Goal: Transaction & Acquisition: Obtain resource

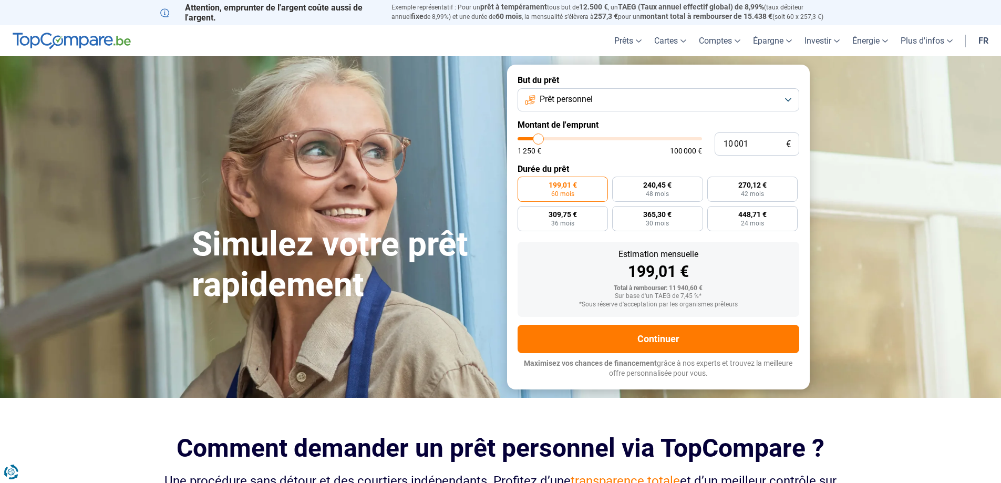
type input "11 000"
type input "11000"
type input "17 750"
type input "17750"
type input "21 750"
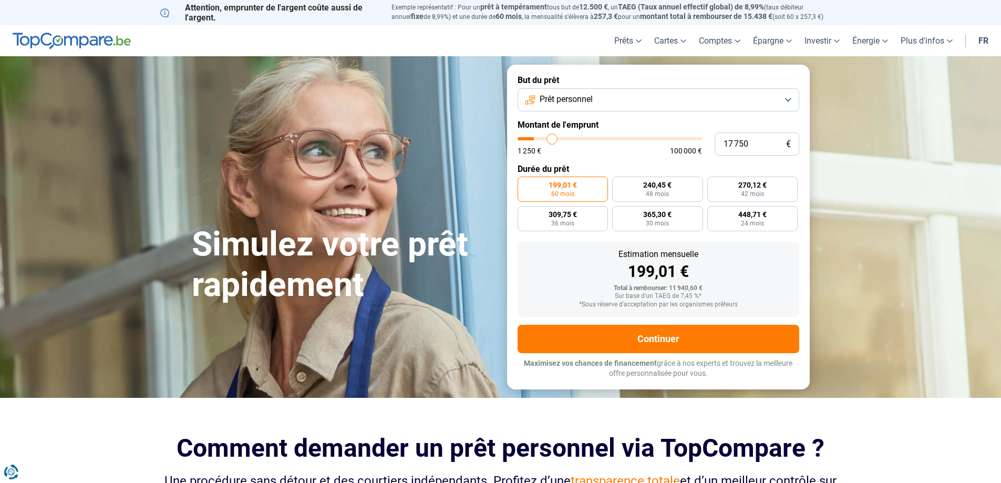
type input "21750"
type input "24 750"
type input "24750"
type input "26 500"
type input "26500"
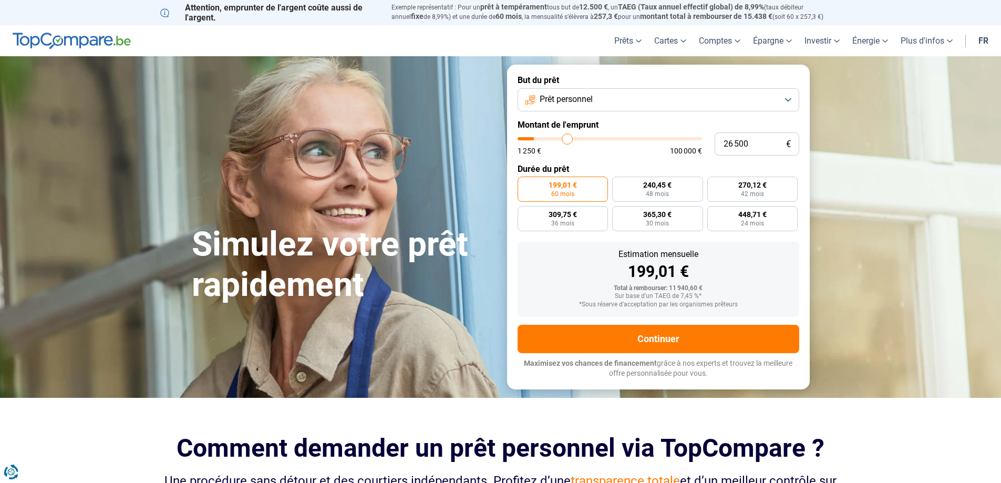
type input "27 500"
type input "27500"
type input "28 000"
type input "28000"
type input "29 750"
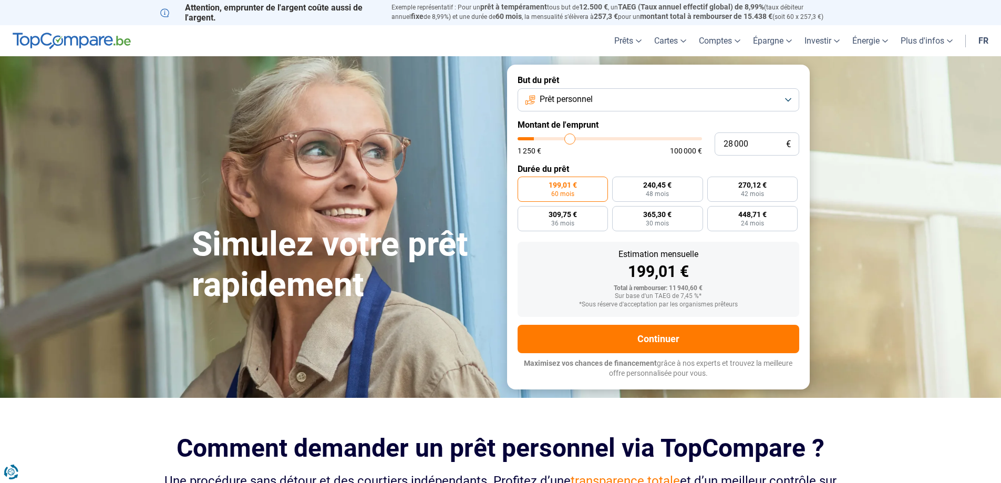
type input "29750"
type input "33 250"
type input "33250"
type input "37 000"
type input "37000"
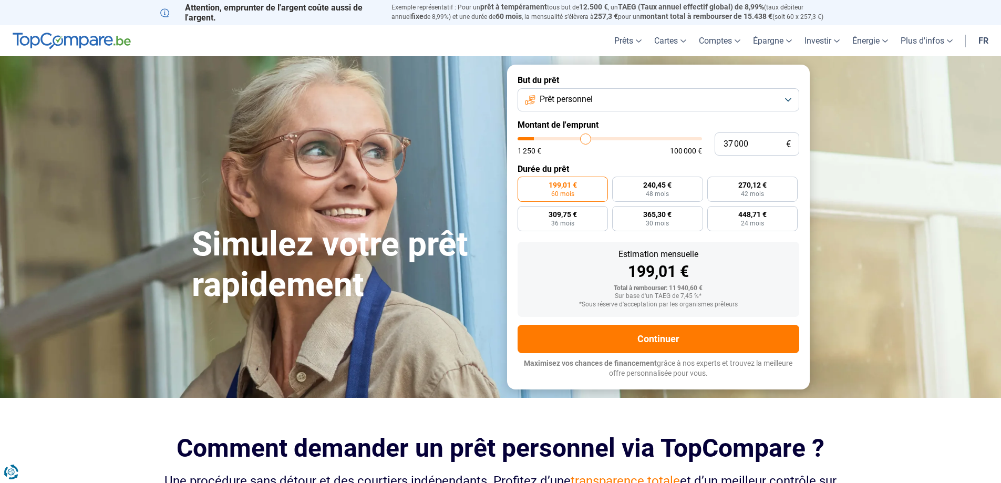
type input "41 500"
type input "41500"
type input "45 750"
type input "45750"
type input "51 000"
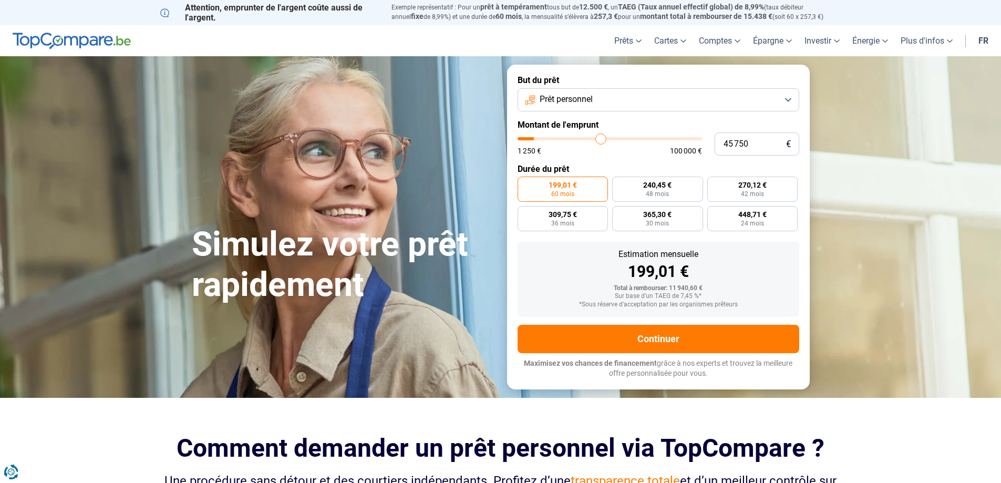
type input "51000"
type input "57 750"
type input "57750"
type input "61 750"
type input "61750"
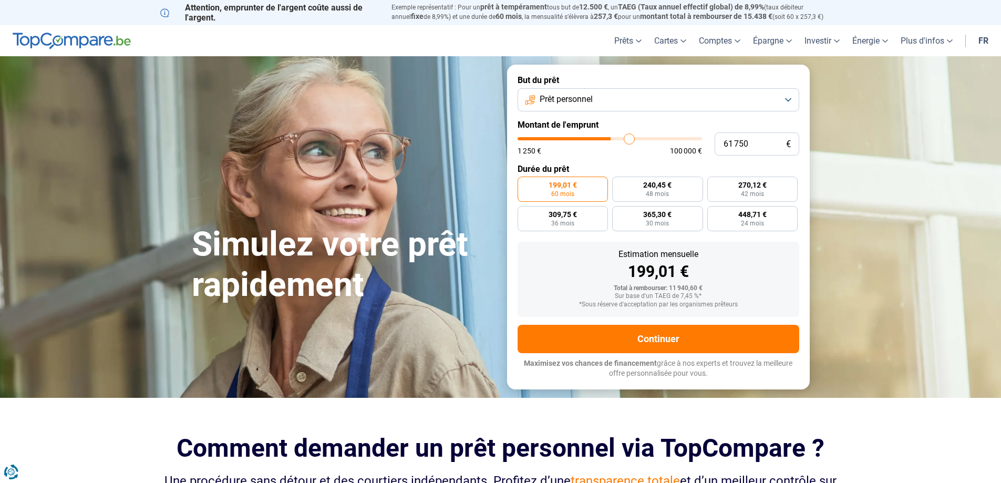
type input "63 500"
type input "63500"
type input "64 250"
type input "64250"
type input "65 000"
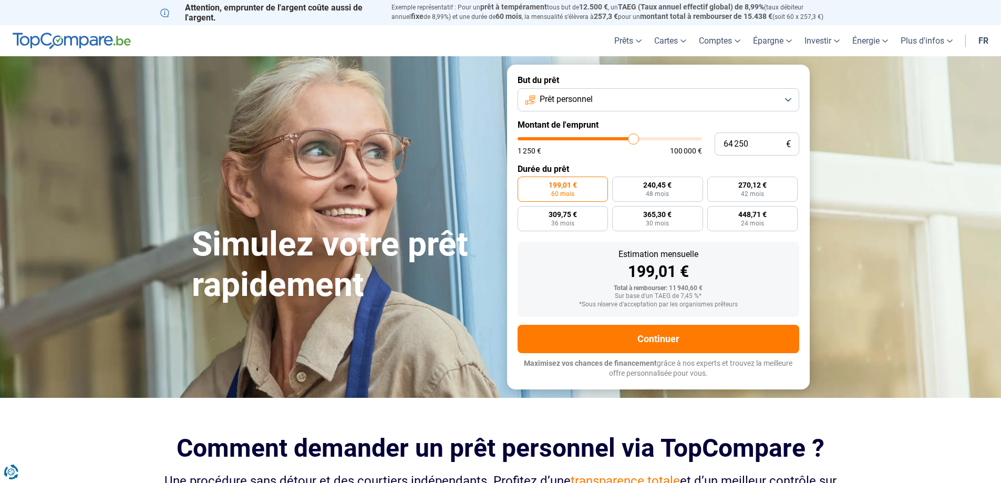
type input "65000"
type input "67 250"
type input "67250"
type input "68 750"
type input "68750"
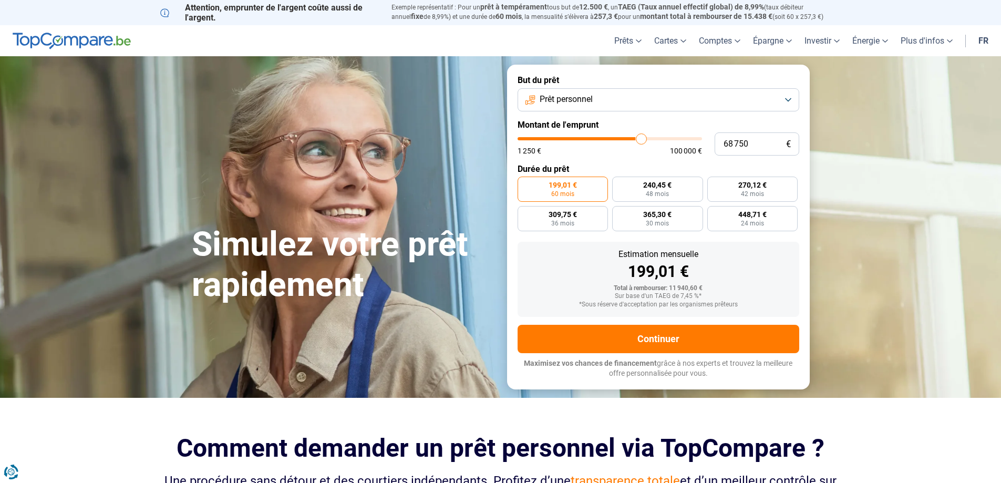
type input "69 750"
type input "69750"
type input "71 250"
type input "71250"
type input "72 500"
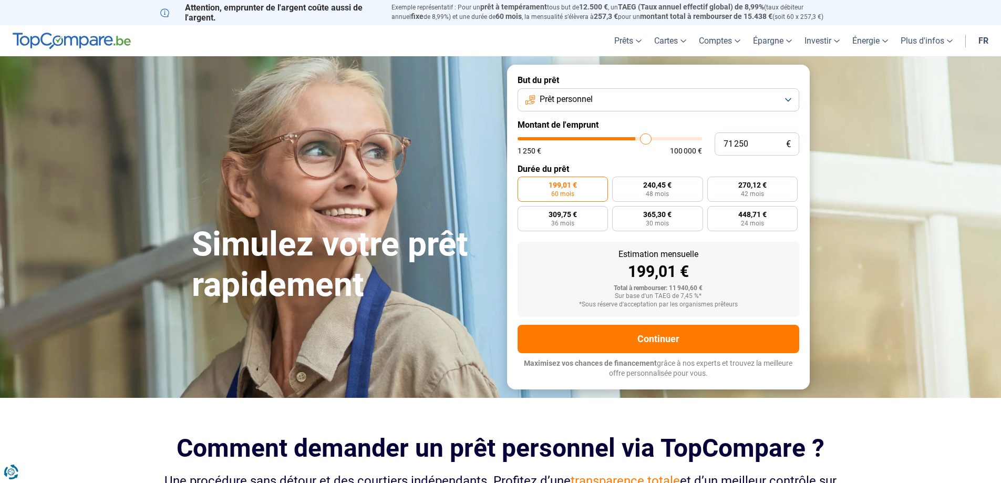
type input "72500"
type input "73 250"
type input "73250"
type input "74 000"
type input "74000"
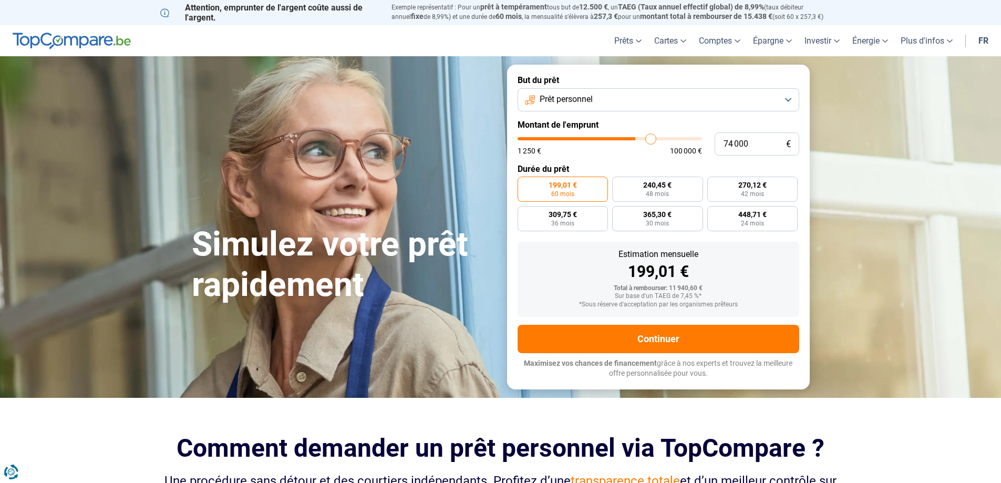
type input "74 250"
type input "74250"
type input "75 500"
type input "75500"
type input "76 500"
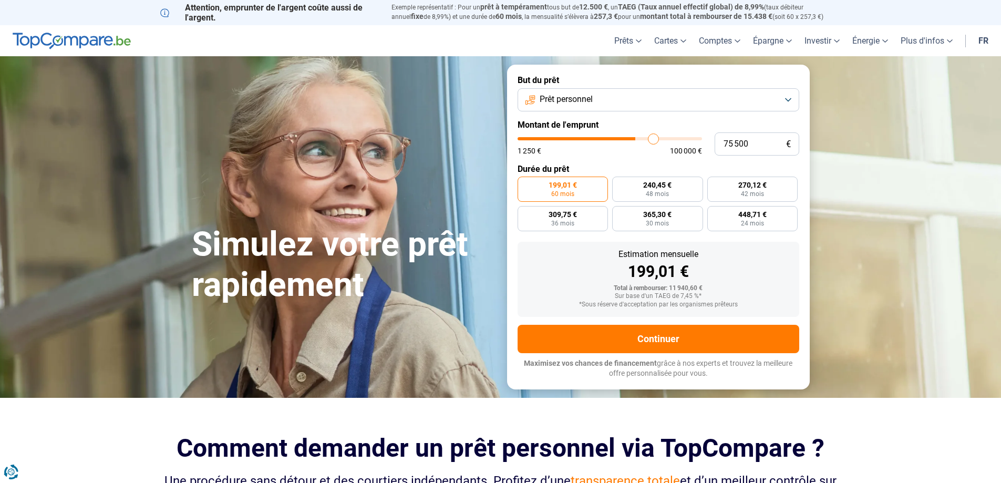
type input "76500"
type input "78 000"
type input "78000"
type input "80 750"
type input "80750"
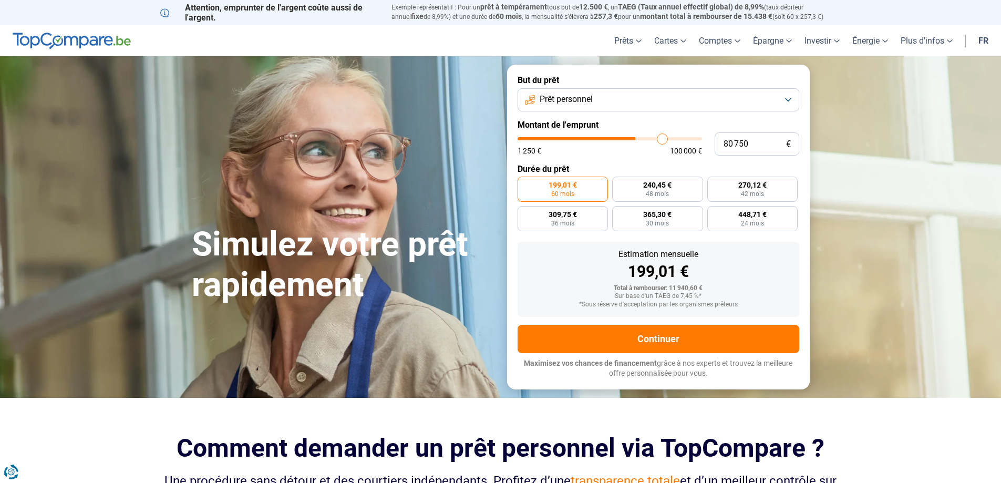
type input "83 000"
type input "83000"
type input "85 250"
type input "85250"
type input "87 000"
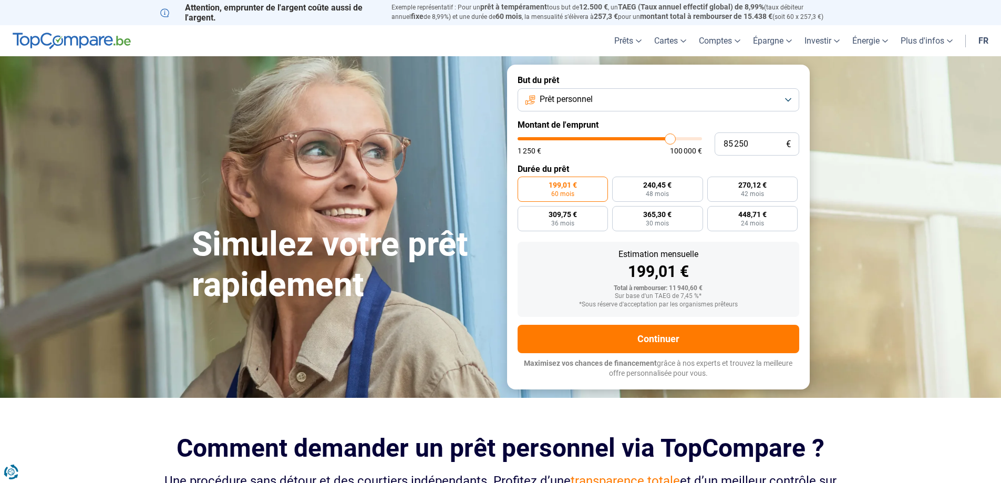
type input "87000"
type input "88 500"
type input "88500"
type input "90 250"
type input "90250"
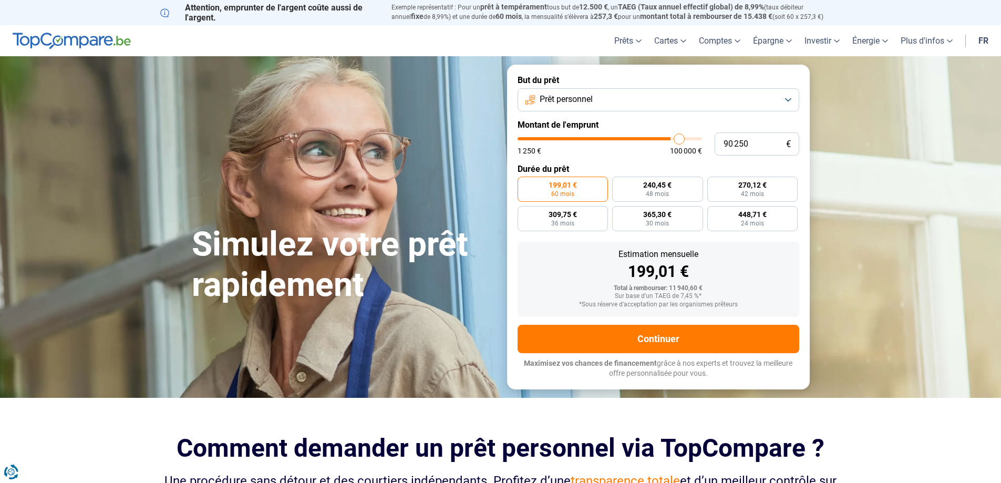
type input "92 500"
type input "92500"
type input "95 500"
type input "95500"
type input "98 000"
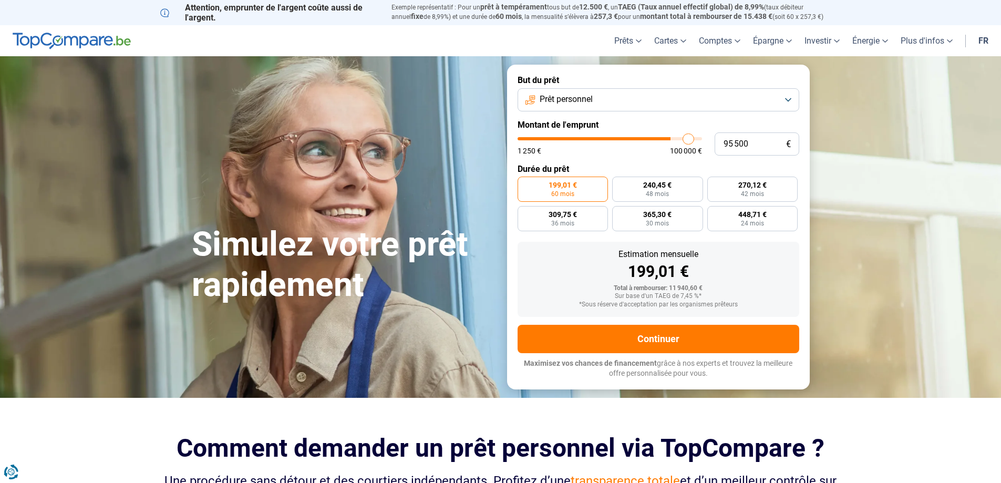
type input "98000"
type input "99 500"
type input "99500"
type input "100 000"
type input "100000"
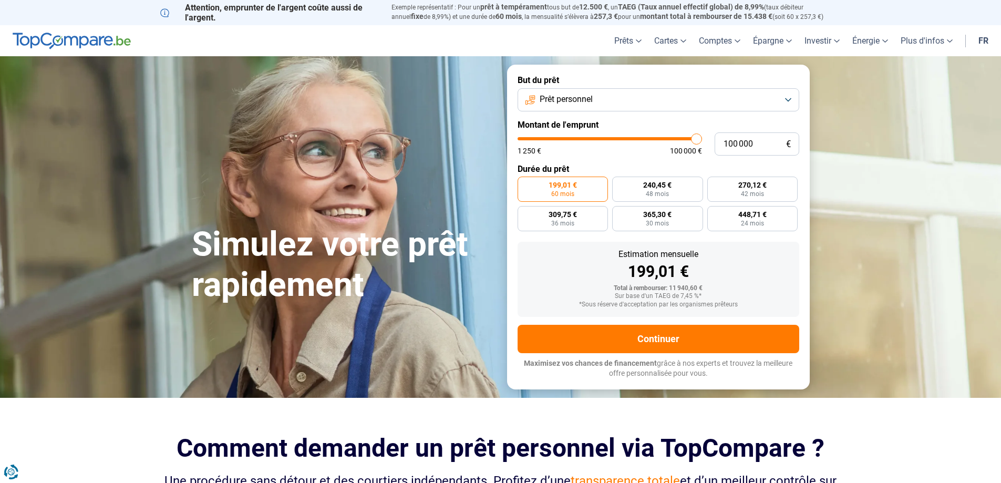
type input "96 500"
type input "96500"
type input "94 000"
type input "94000"
type input "92 000"
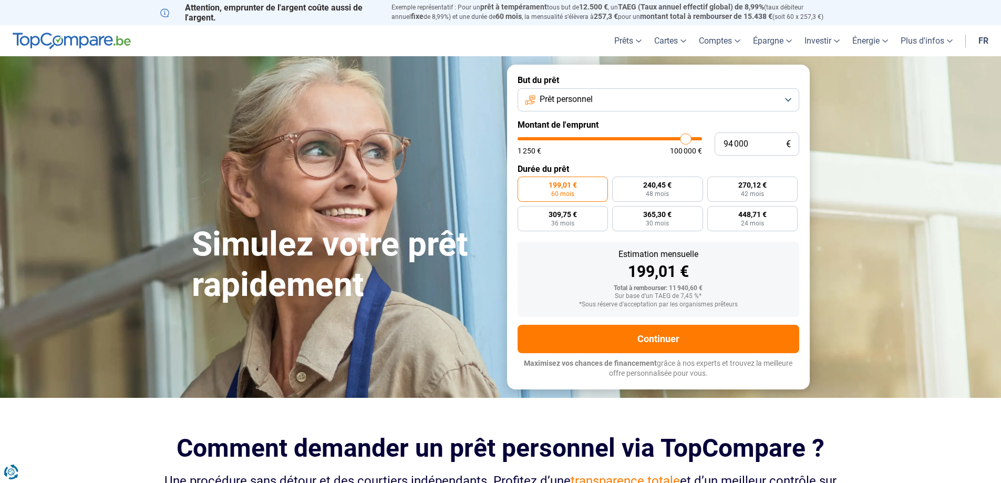
type input "92000"
type input "90 500"
type input "90500"
type input "90 250"
type input "90250"
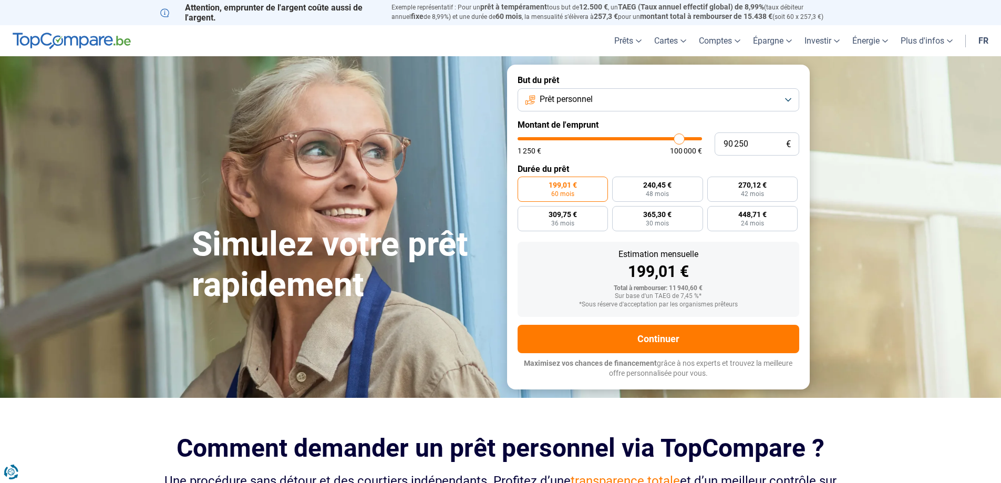
type input "89 000"
type input "89000"
type input "88 500"
type input "88500"
type input "87 500"
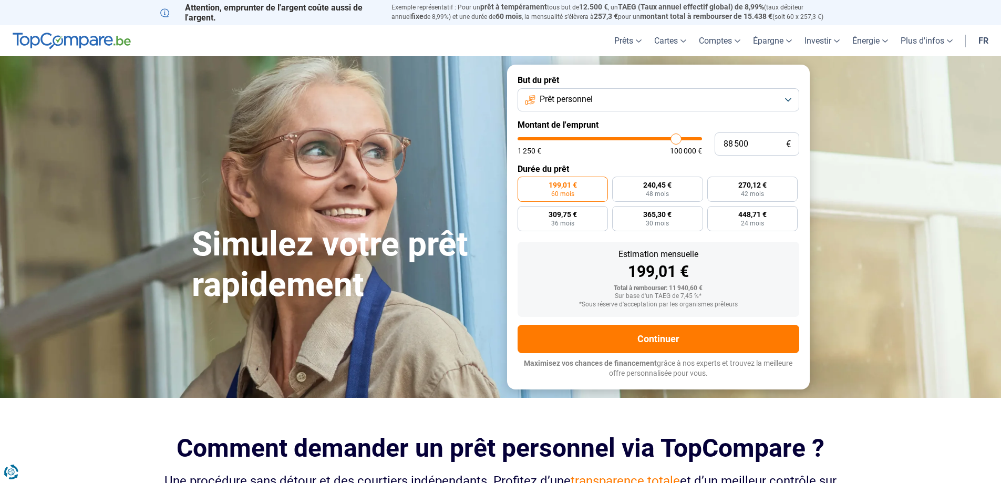
type input "87500"
type input "86 750"
type input "86750"
type input "86 500"
type input "86500"
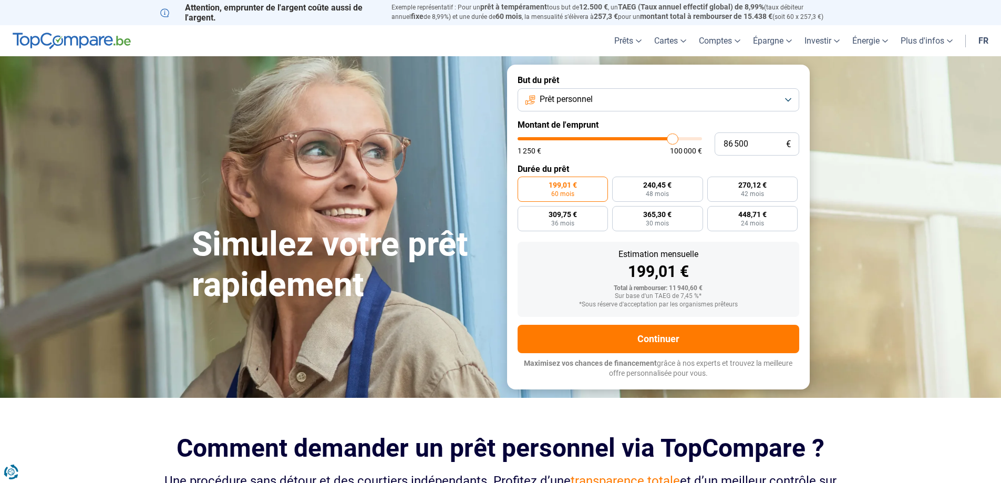
type input "85 750"
type input "85750"
type input "85 000"
type input "85000"
type input "83 000"
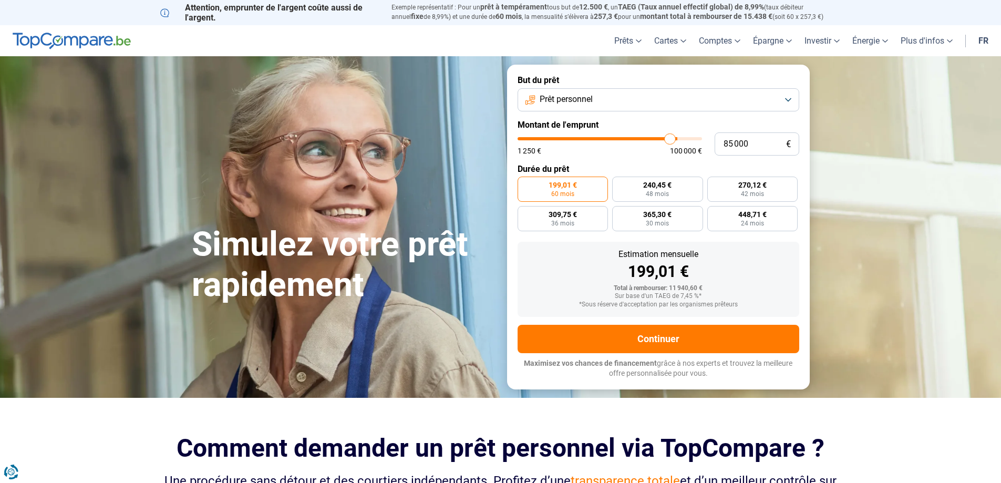
type input "83000"
type input "80 750"
type input "80750"
type input "78 500"
type input "78500"
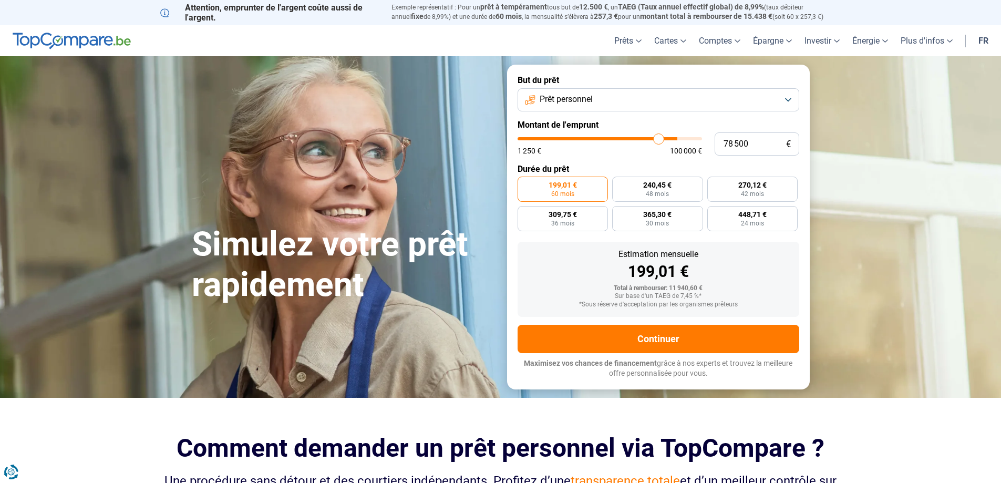
type input "77 750"
type input "77750"
type input "77 000"
type input "77000"
type input "76 500"
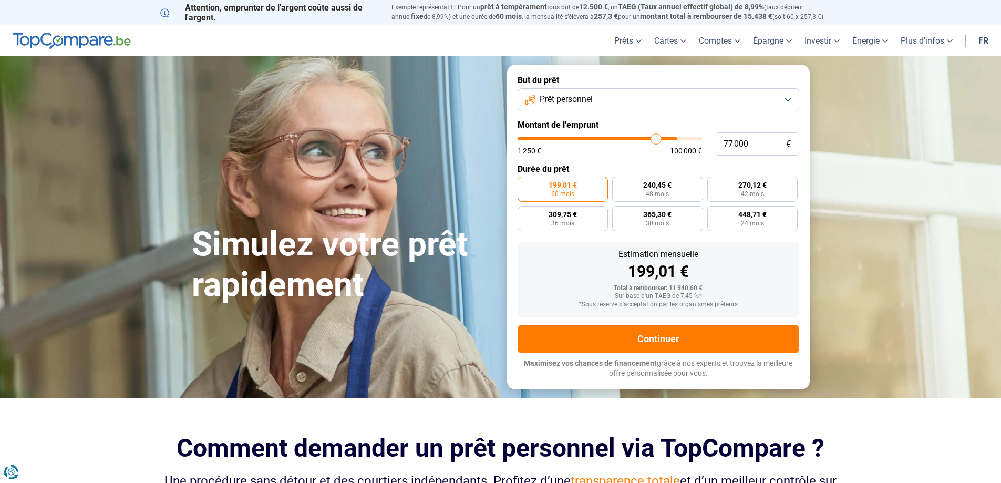
type input "76500"
type input "75 250"
type input "75250"
type input "74 250"
type input "74250"
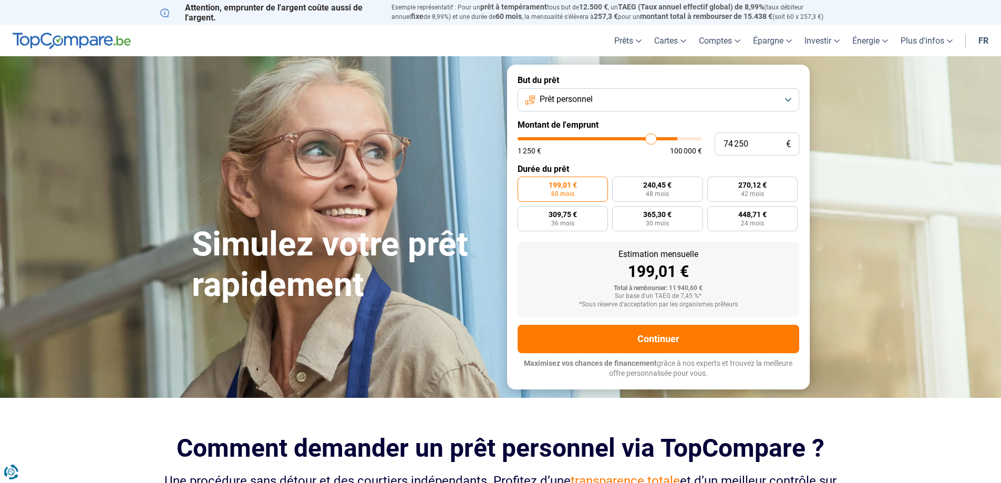
type input "73 500"
type input "73500"
type input "72 500"
type input "72500"
type input "72 000"
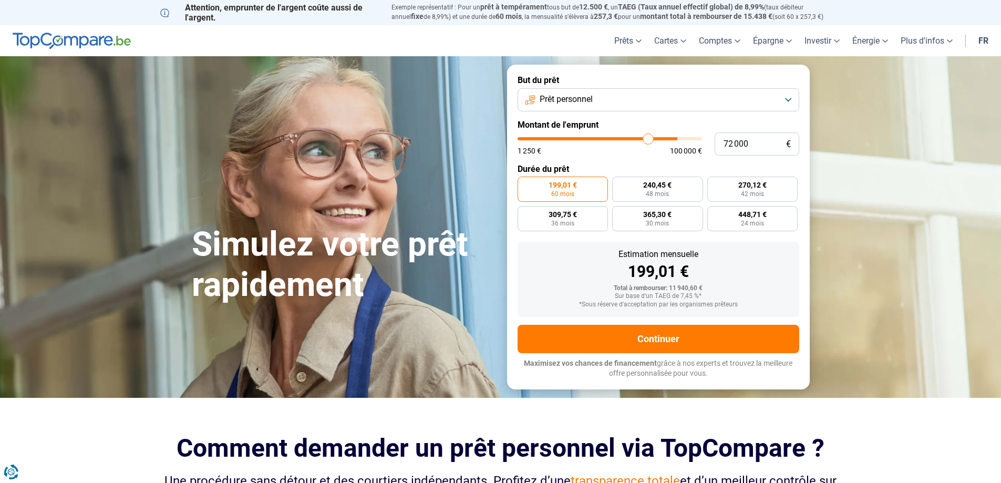
type input "72000"
type input "71 750"
type input "71750"
type input "71 000"
type input "71000"
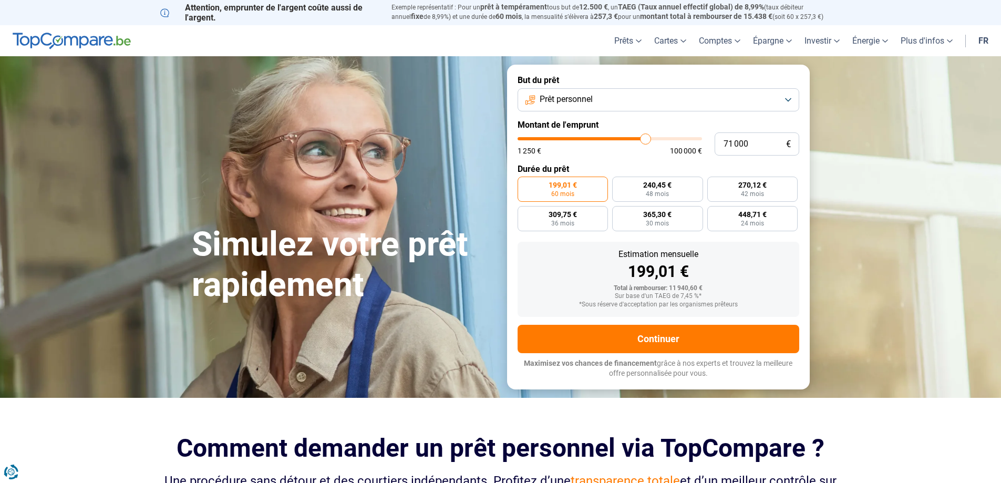
type input "70 750"
type input "70750"
type input "70 500"
type input "70500"
type input "69 750"
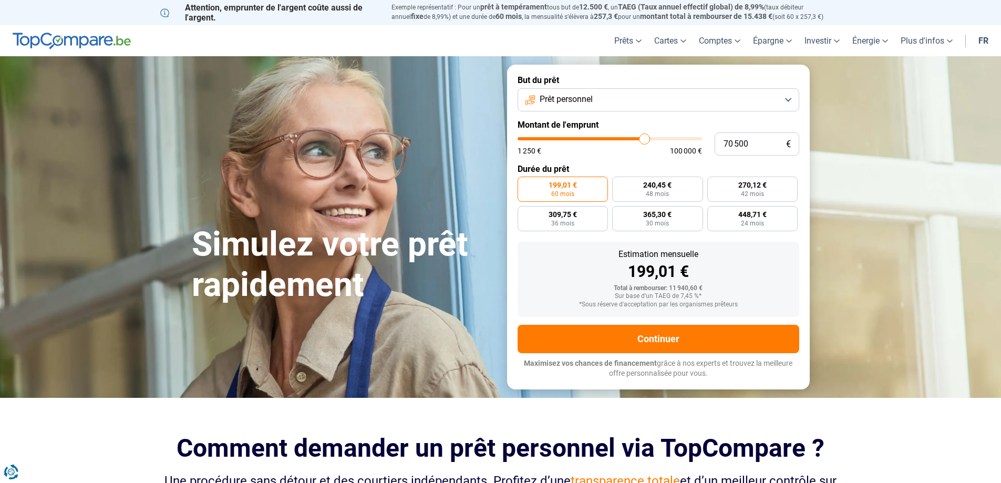
type input "69750"
type input "68 750"
type input "68750"
type input "66 500"
type input "66500"
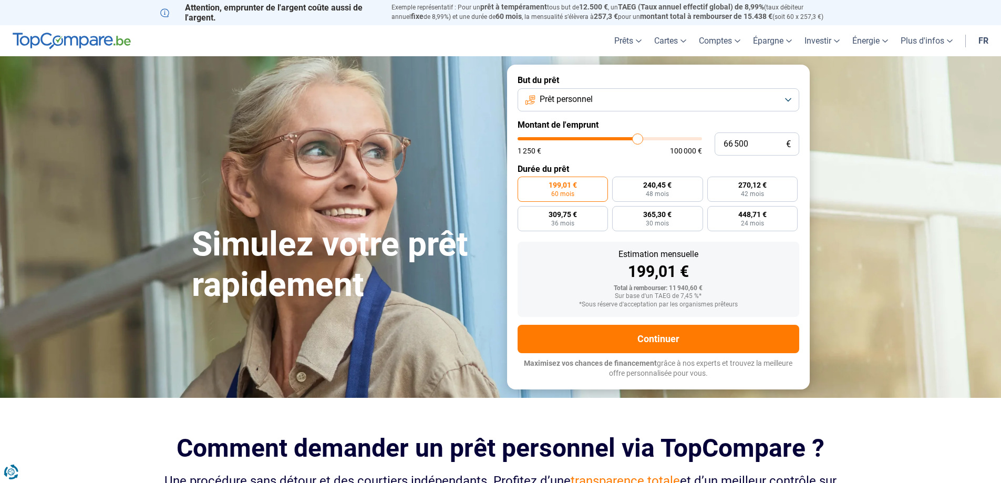
type input "65 250"
type input "65250"
type input "64 250"
type input "64250"
type input "63 750"
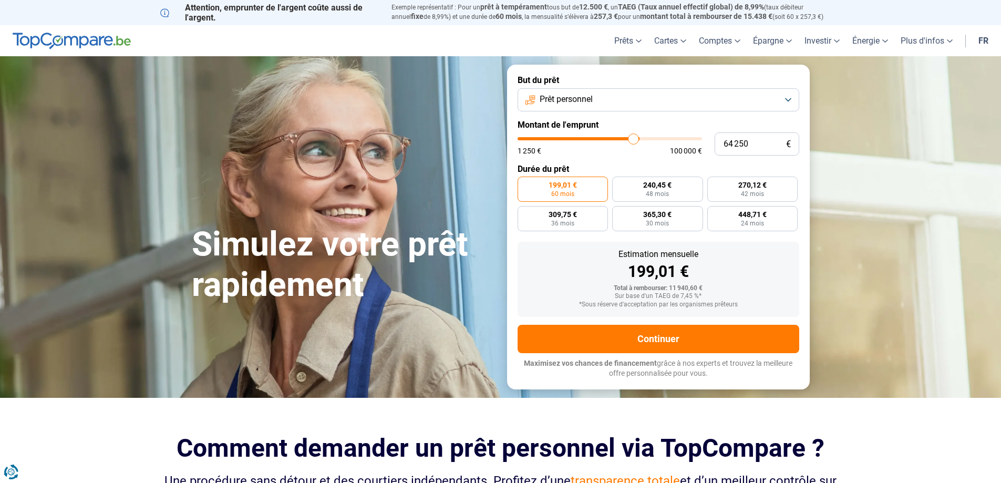
type input "63750"
type input "63 500"
type input "63500"
type input "61 500"
type input "61500"
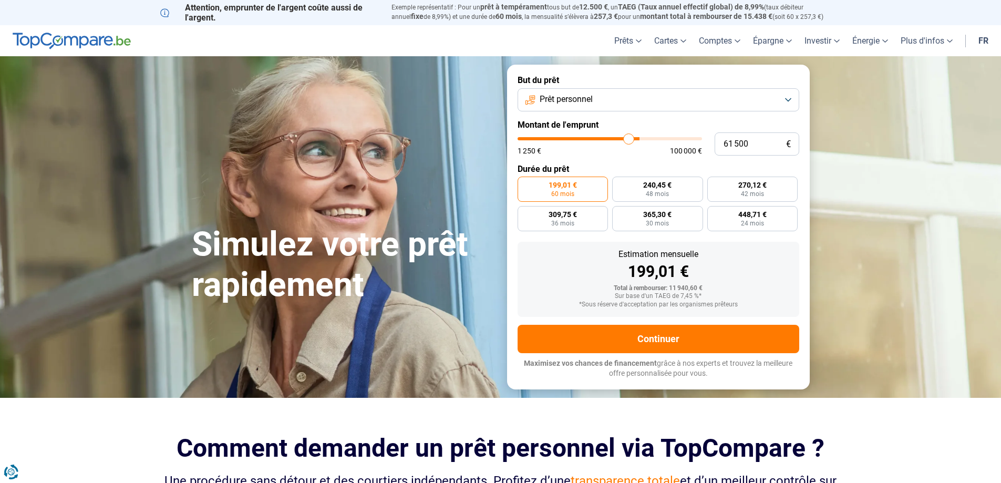
type input "58 500"
type input "58500"
type input "55 000"
type input "55000"
type input "49 500"
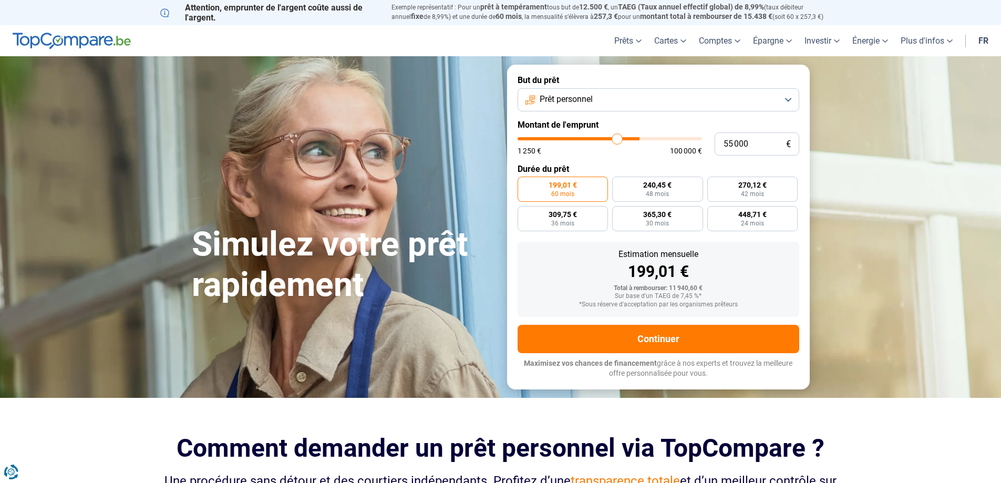
type input "49500"
type input "47 250"
type input "47250"
type input "46 000"
type input "46000"
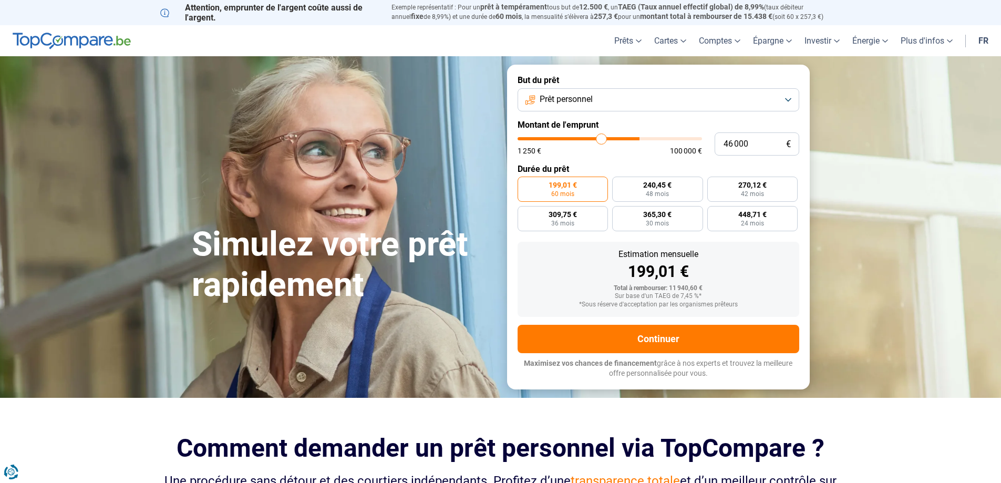
type input "45 500"
type input "45500"
type input "45 250"
type input "45250"
type input "44 500"
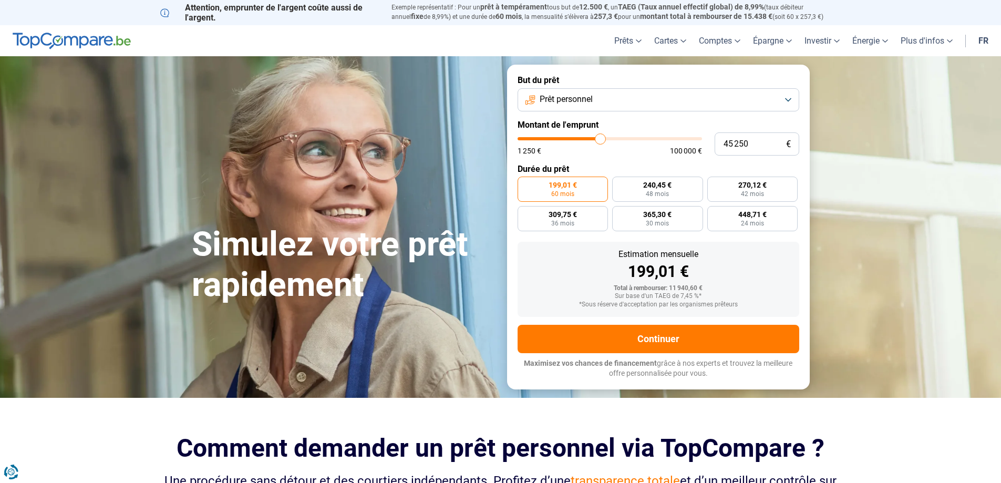
type input "44500"
type input "44 000"
type input "44000"
type input "43 000"
type input "43000"
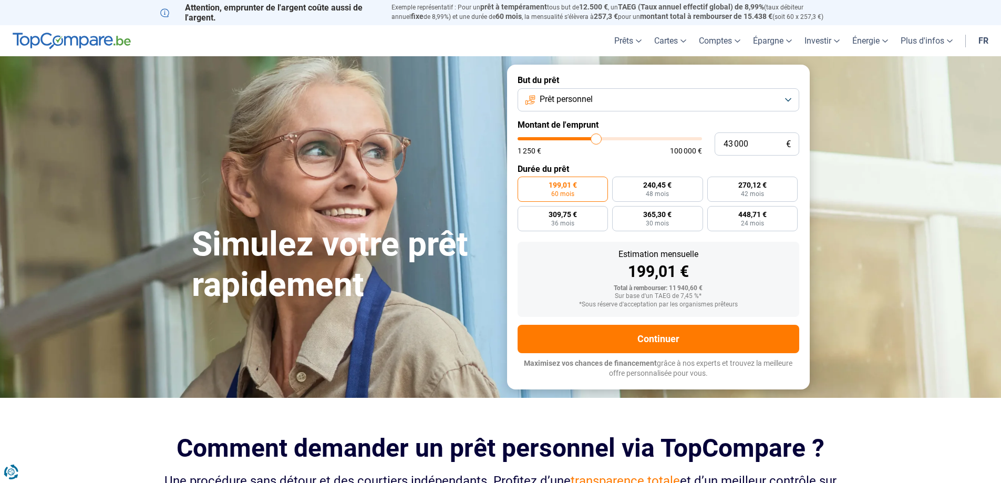
type input "40 750"
type input "40750"
type input "39 250"
type input "39250"
type input "37 750"
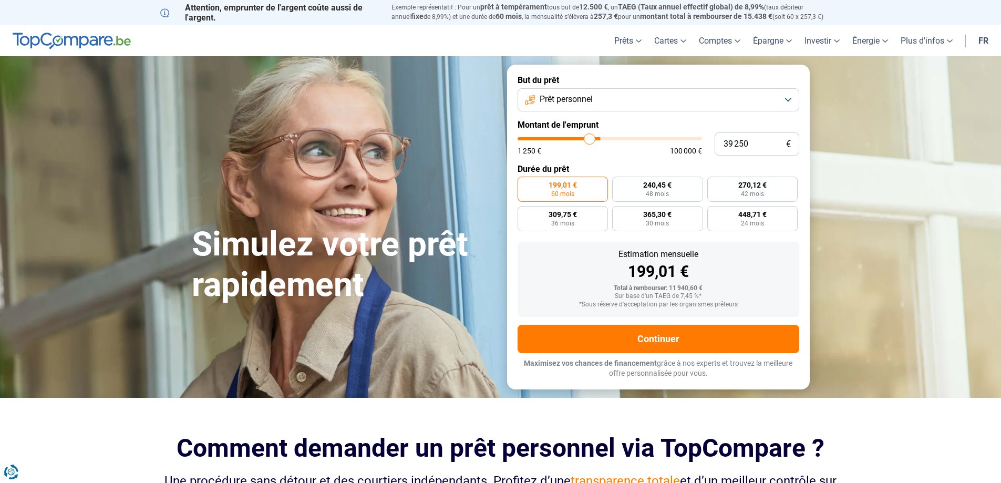
type input "37750"
type input "36 750"
type input "36750"
type input "36 500"
type input "36500"
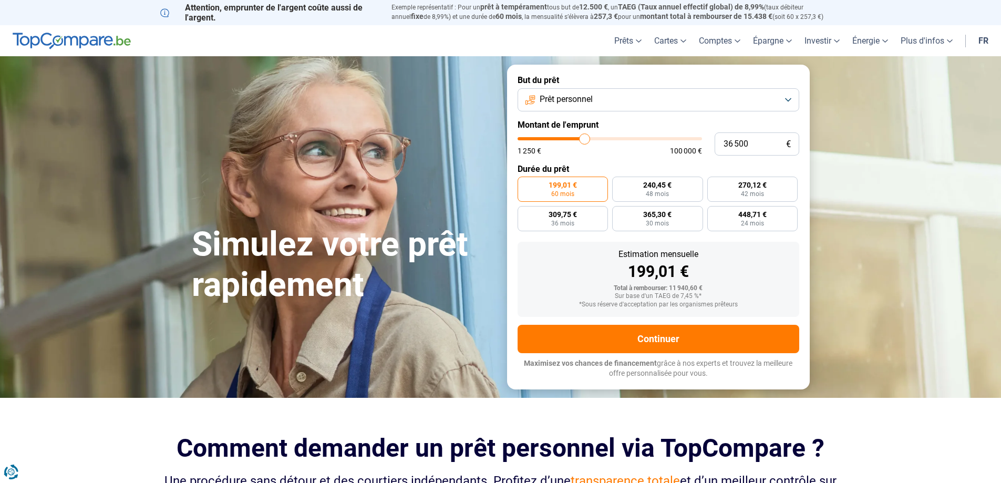
type input "36 250"
type input "36250"
type input "35 750"
type input "35750"
type input "34 250"
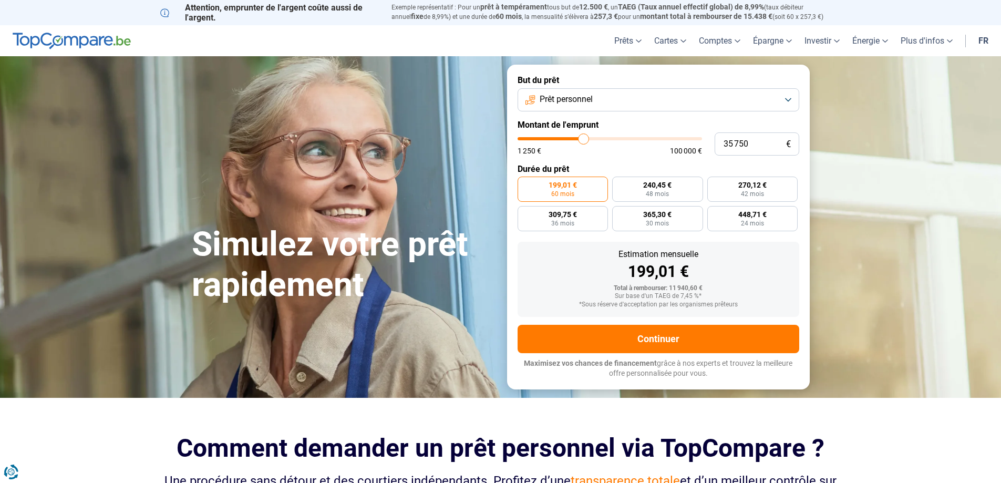
type input "34250"
type input "34 000"
type input "34000"
type input "33 500"
type input "33500"
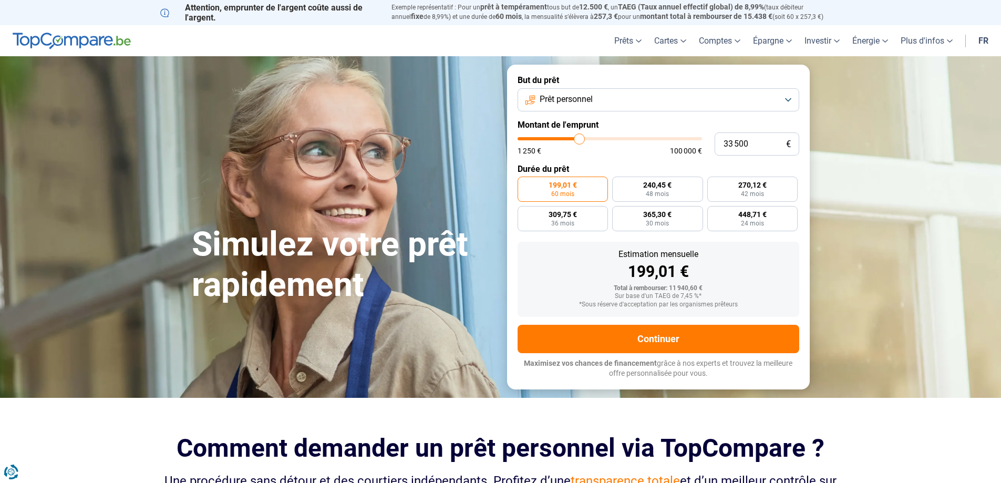
type input "32 750"
type input "32750"
type input "32 000"
type input "32000"
type input "30 250"
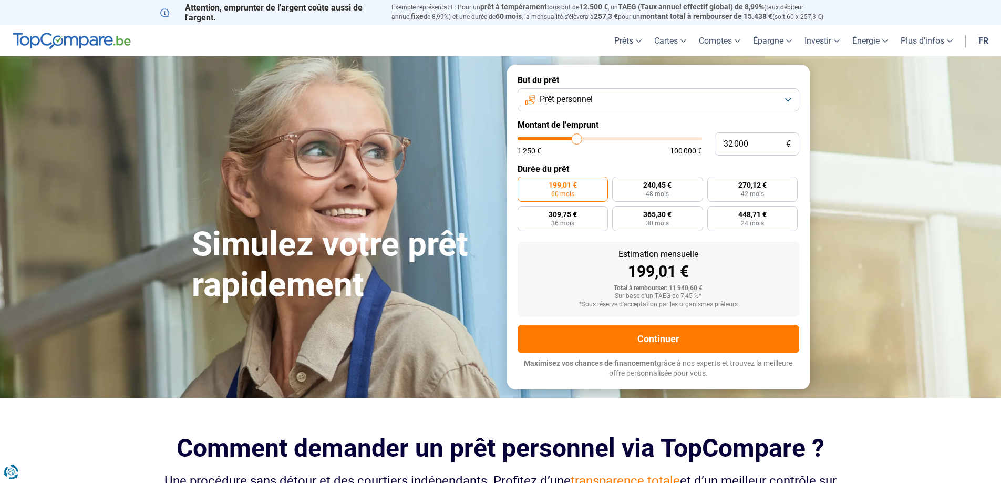
type input "30250"
type input "28 750"
type input "28750"
type input "27 500"
type input "27500"
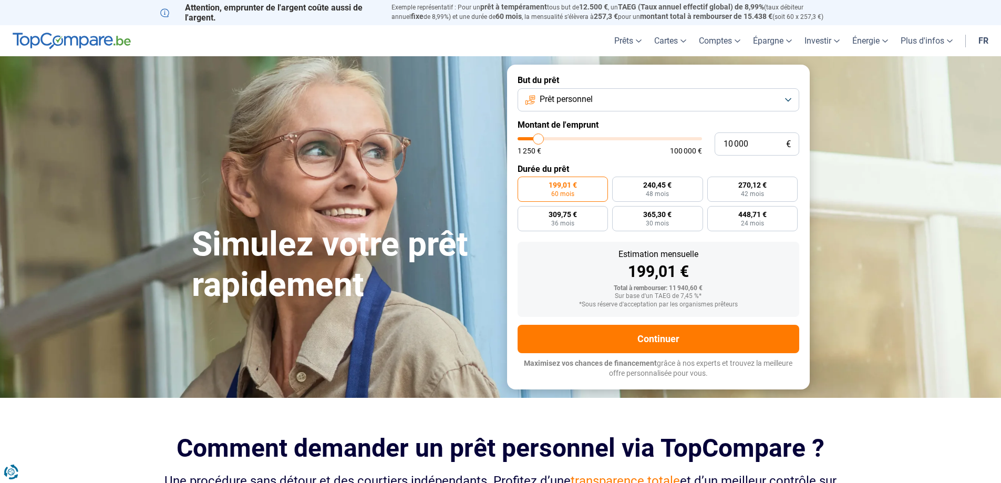
drag, startPoint x: 537, startPoint y: 139, endPoint x: 539, endPoint y: 157, distance: 17.4
click at [539, 140] on input "range" at bounding box center [610, 138] width 184 height 3
click at [734, 233] on form "But du prêt Prêt personnel Montant de l'emprunt 10 000 € 1 250 € 100 000 € Duré…" at bounding box center [658, 227] width 303 height 324
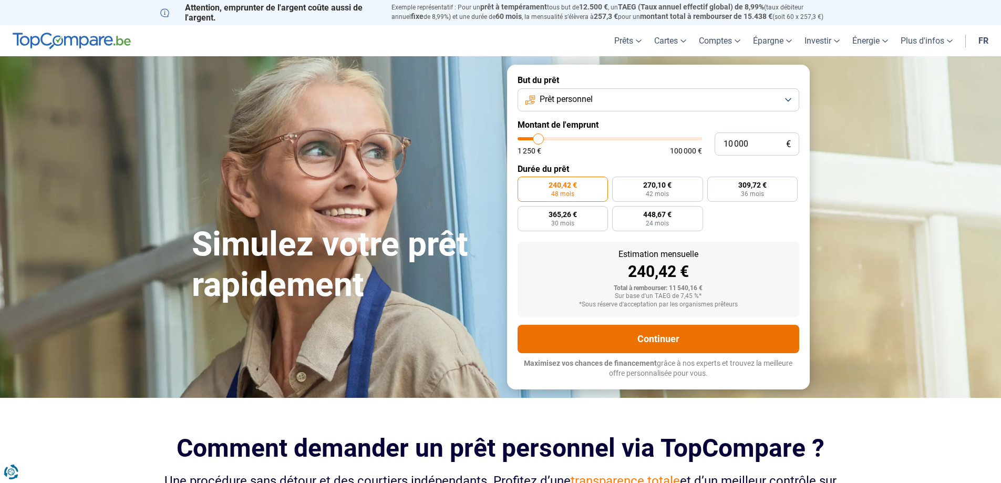
click at [638, 334] on button "Continuer" at bounding box center [659, 339] width 282 height 28
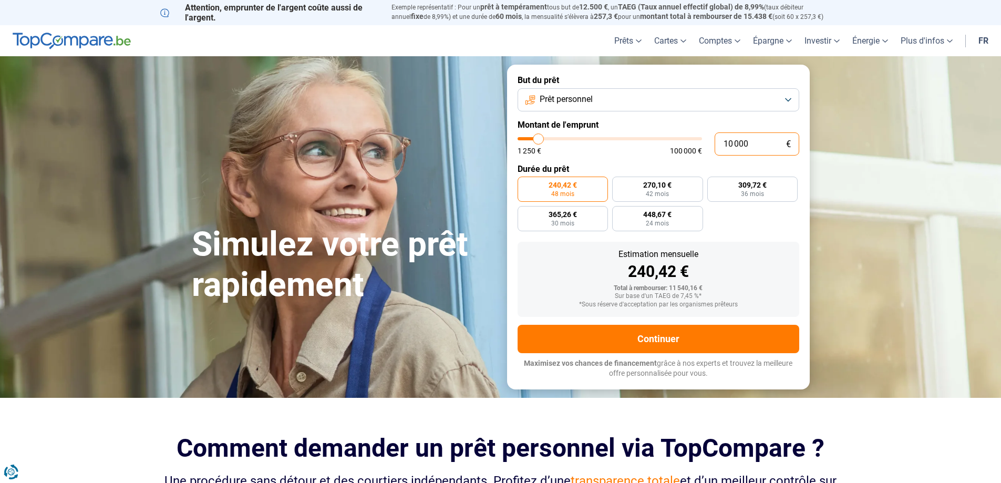
drag, startPoint x: 755, startPoint y: 140, endPoint x: 721, endPoint y: 136, distance: 35.0
click at [721, 136] on input "10 000" at bounding box center [757, 143] width 85 height 23
click at [742, 240] on form "But du prêt Prêt personnel Montant de l'emprunt 8 000 € 1 250 € 100 000 € Durée…" at bounding box center [658, 227] width 303 height 324
drag, startPoint x: 748, startPoint y: 142, endPoint x: 713, endPoint y: 139, distance: 35.4
click at [713, 139] on div "8 000 € 1 250 € 100 000 €" at bounding box center [659, 143] width 282 height 23
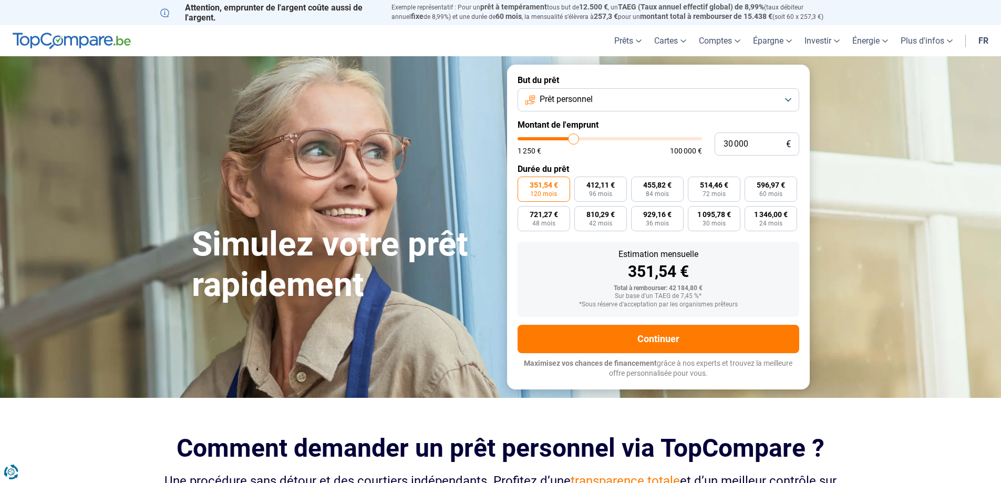
click at [664, 165] on label "Durée du prêt" at bounding box center [659, 169] width 282 height 10
drag, startPoint x: 765, startPoint y: 139, endPoint x: 713, endPoint y: 140, distance: 52.0
click at [713, 140] on div "30 000 € 1 250 € 100 000 €" at bounding box center [659, 143] width 282 height 23
click at [687, 169] on label "Durée du prêt" at bounding box center [659, 169] width 282 height 10
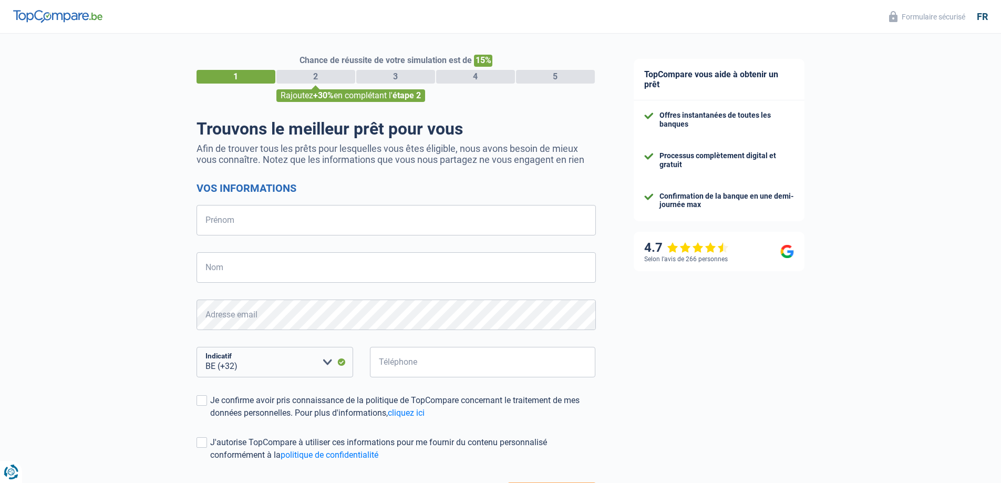
select select "32"
